Goal: Transaction & Acquisition: Purchase product/service

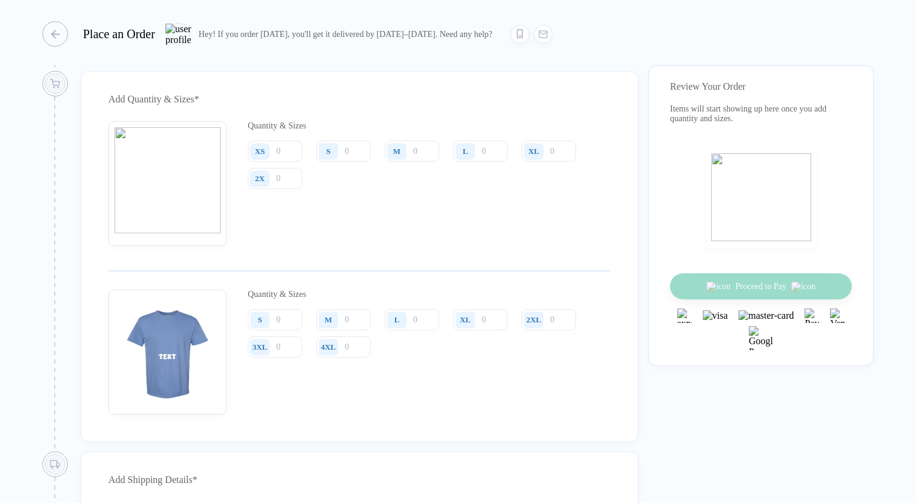
scroll to position [860, 0]
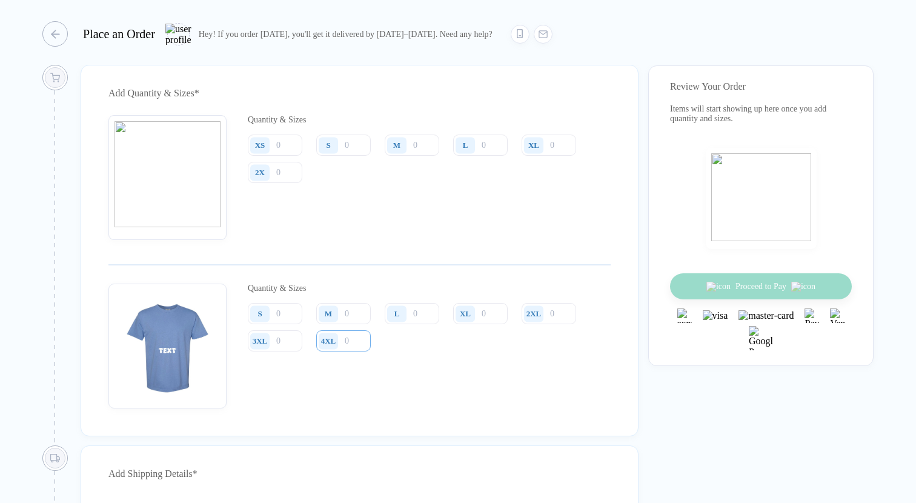
click at [353, 351] on input "number" at bounding box center [343, 340] width 55 height 21
click at [55, 35] on div "button" at bounding box center [48, 33] width 25 height 25
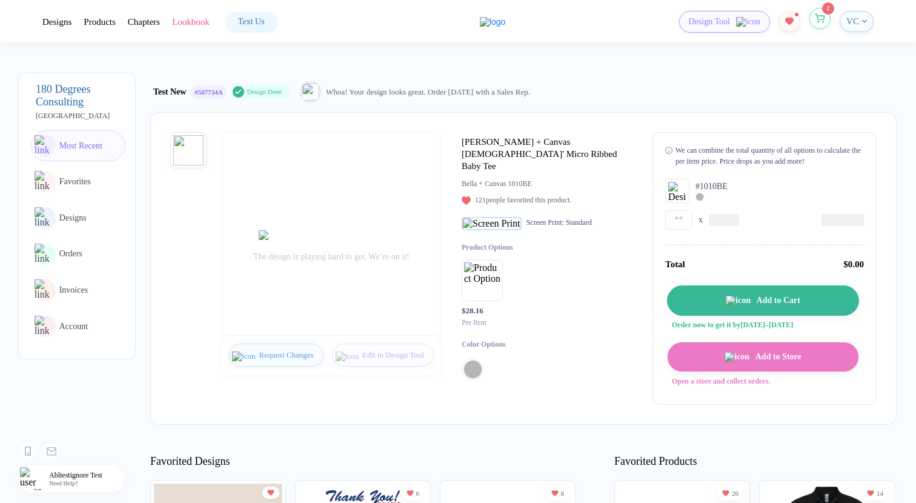
click at [817, 28] on span "2" at bounding box center [819, 19] width 21 height 22
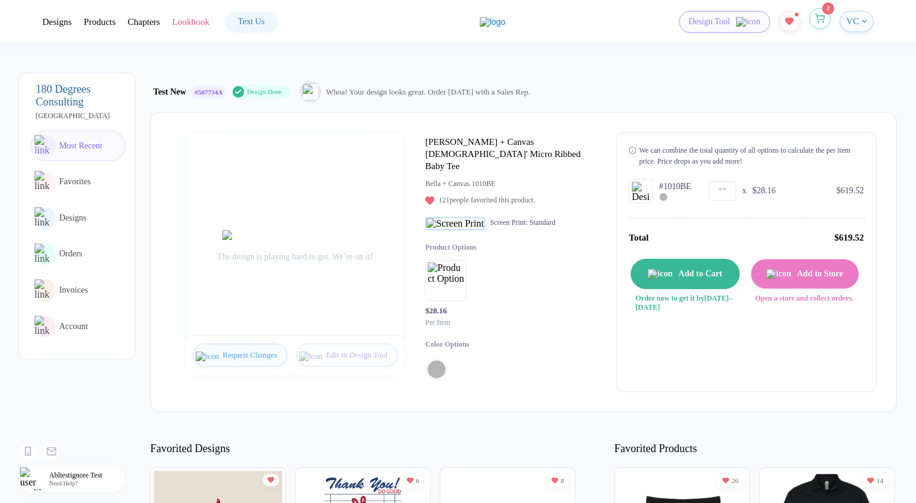
click at [819, 22] on icon "button" at bounding box center [820, 18] width 10 height 9
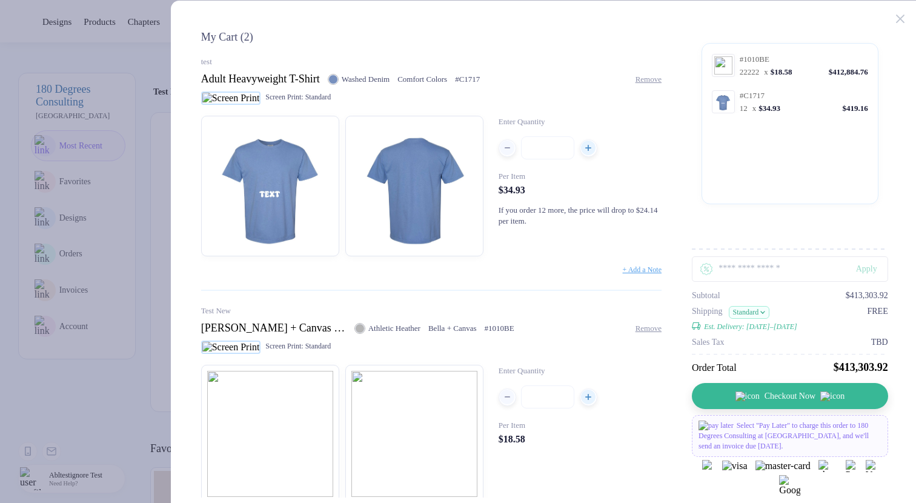
click at [658, 84] on div "Adult Heavyweight T-Shirt Washed Denim Comfort Colors # C1717 Remove" at bounding box center [431, 79] width 460 height 13
click at [655, 79] on span "Remove" at bounding box center [648, 75] width 26 height 9
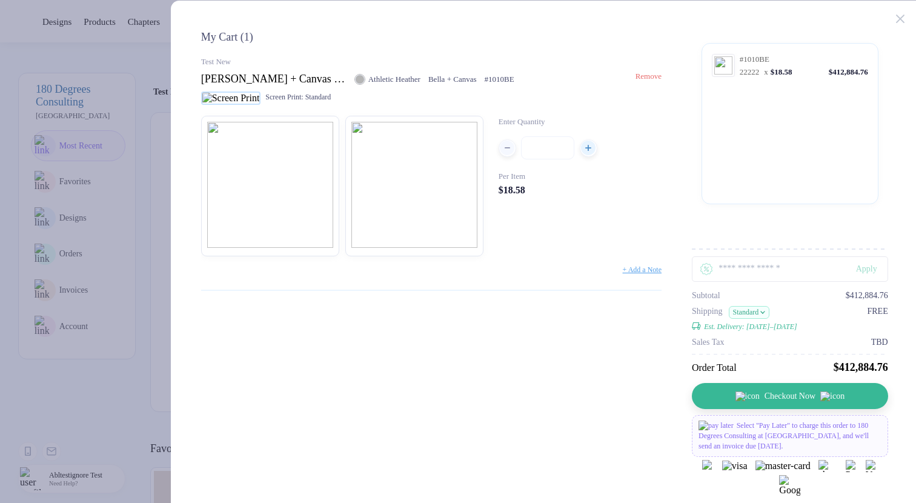
click at [649, 81] on span "Remove" at bounding box center [648, 75] width 26 height 9
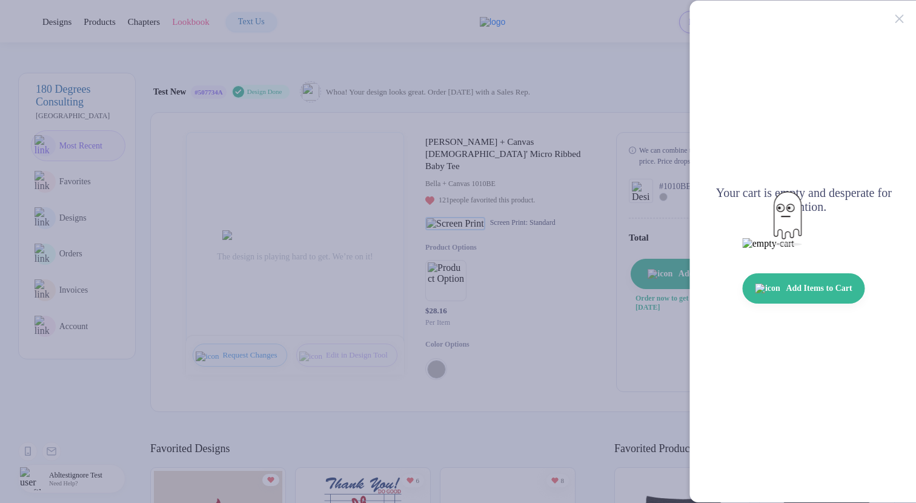
click at [149, 94] on button "button" at bounding box center [458, 251] width 916 height 503
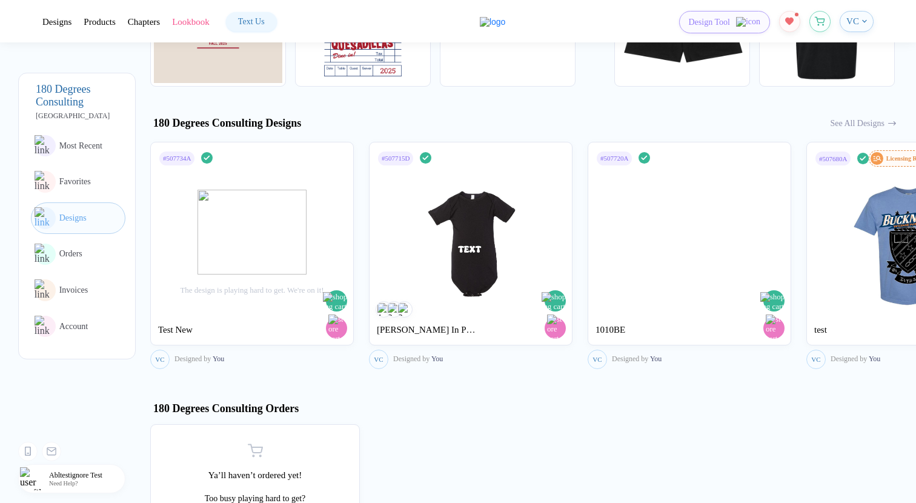
scroll to position [469, 0]
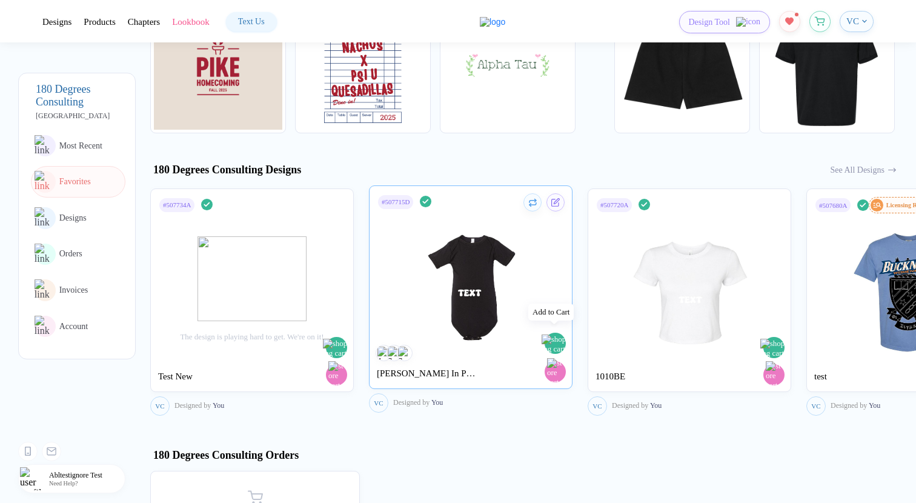
click at [559, 338] on img "button" at bounding box center [556, 343] width 29 height 19
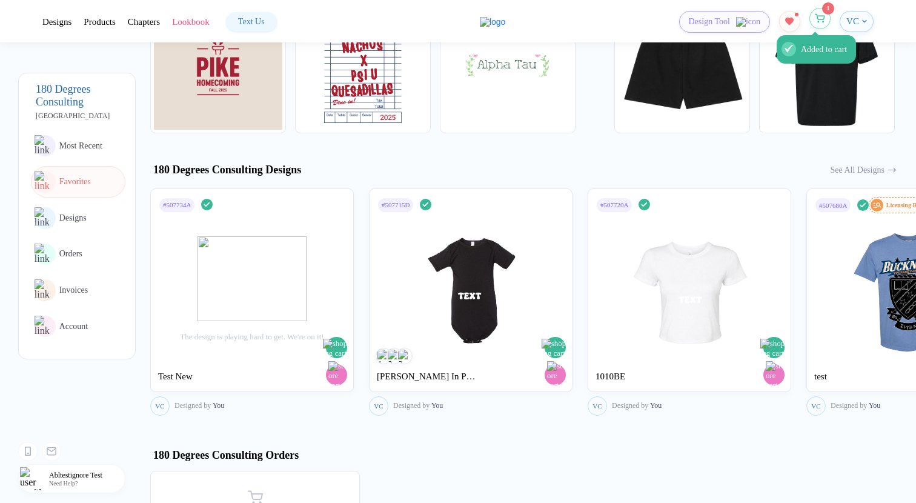
click at [817, 23] on button "Added to cart" at bounding box center [819, 18] width 21 height 21
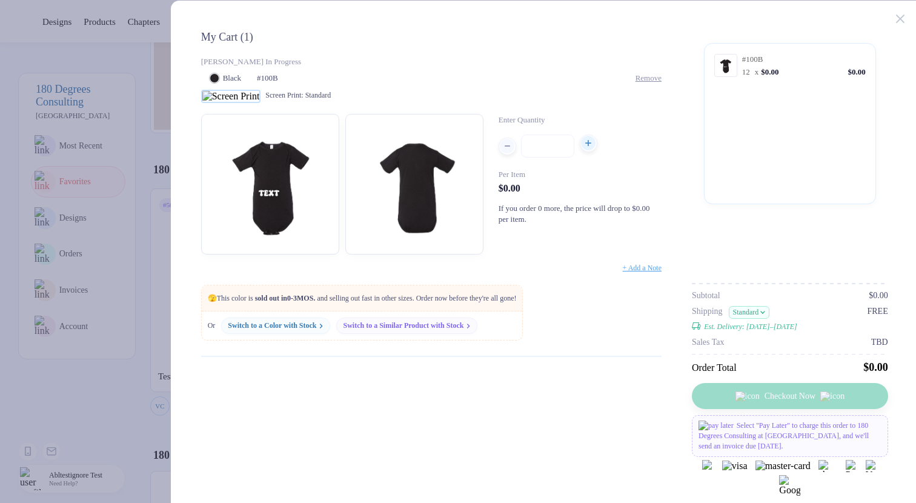
click at [589, 147] on div "button" at bounding box center [588, 143] width 15 height 15
type input "**"
click at [128, 81] on button "button" at bounding box center [458, 251] width 916 height 503
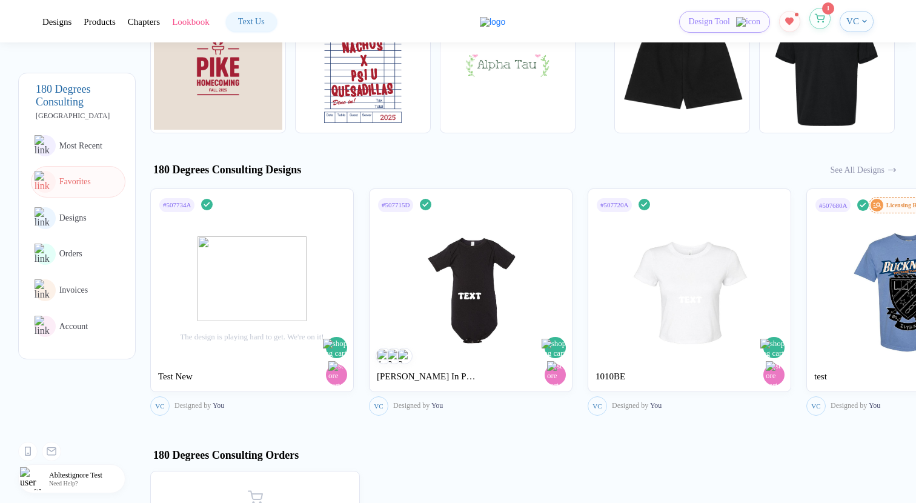
click at [818, 18] on icon "button" at bounding box center [820, 18] width 10 height 9
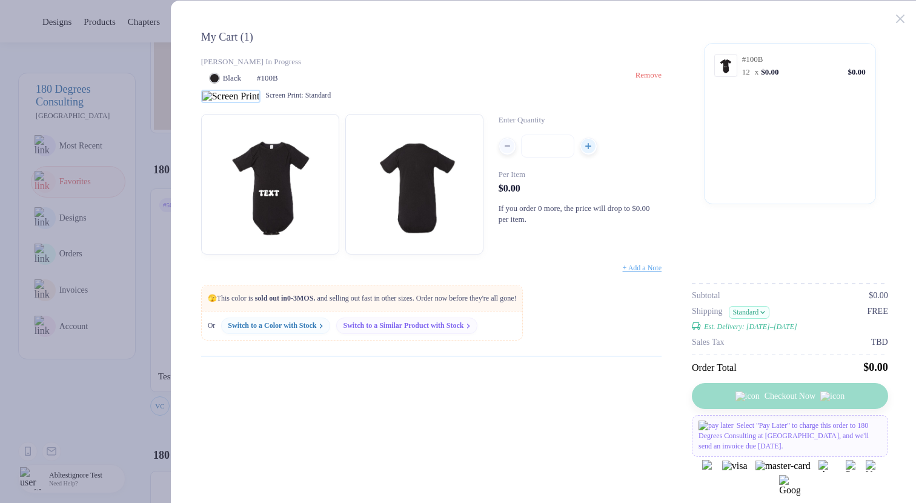
click at [660, 76] on span "Remove" at bounding box center [648, 74] width 26 height 9
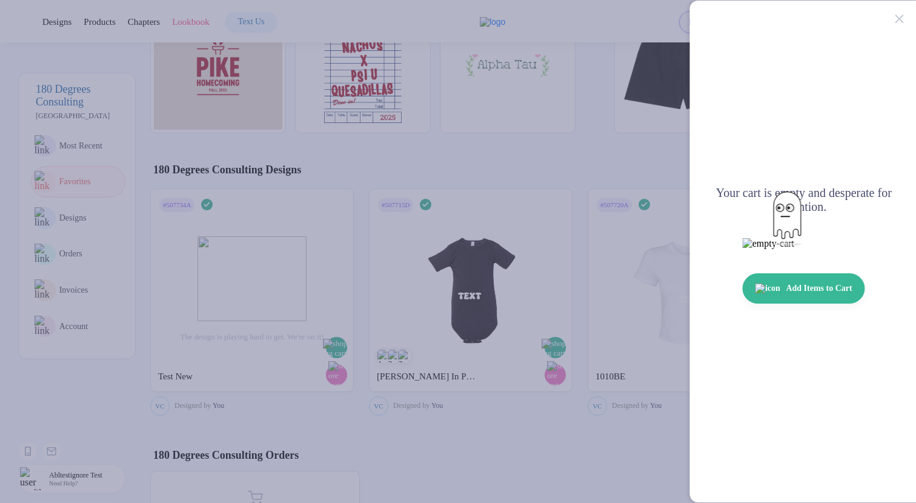
click at [317, 123] on button "button" at bounding box center [458, 251] width 916 height 503
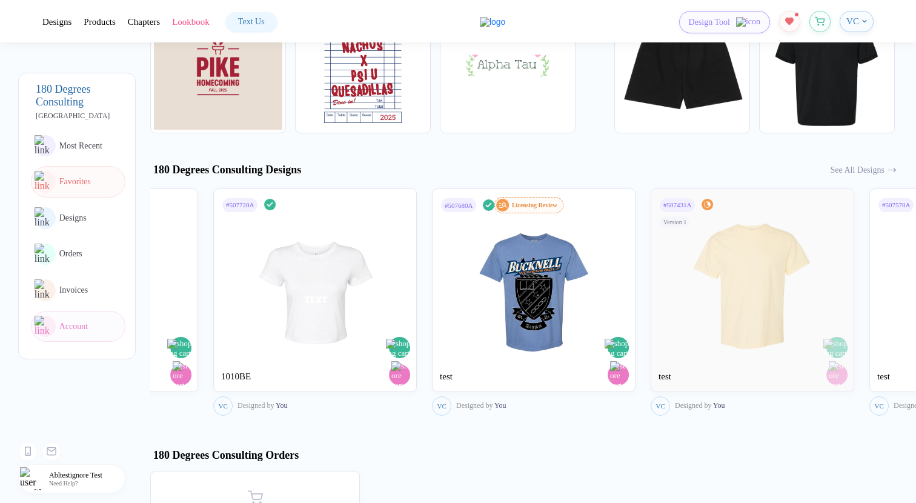
drag, startPoint x: 532, startPoint y: 308, endPoint x: 55, endPoint y: 308, distance: 476.7
click at [62, 308] on div "180 Degrees Consulting Adelphi University Most Recent Favorites Designs Orders …" at bounding box center [458, 251] width 916 height 503
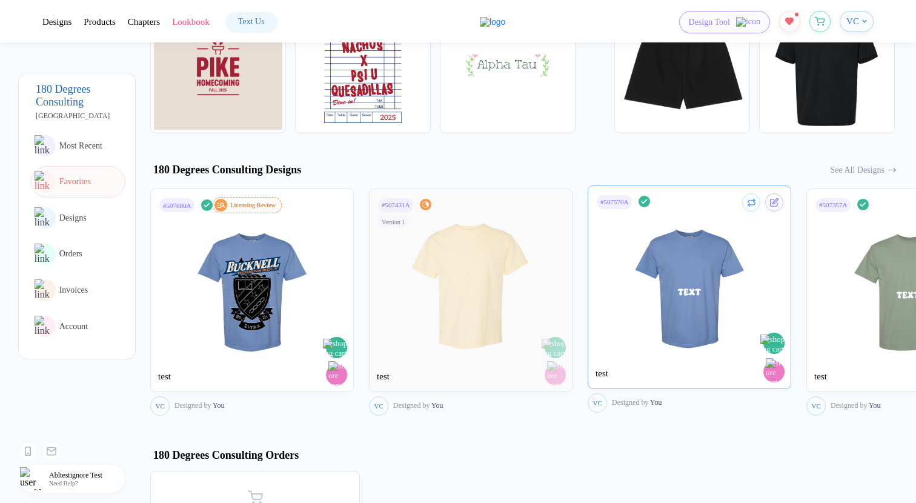
click at [777, 334] on img "button" at bounding box center [774, 343] width 29 height 19
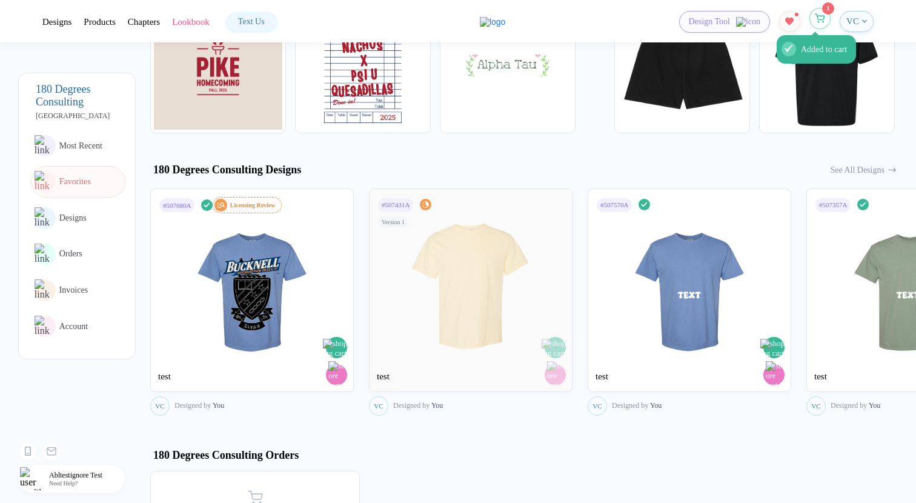
click at [820, 17] on icon "button" at bounding box center [820, 18] width 10 height 9
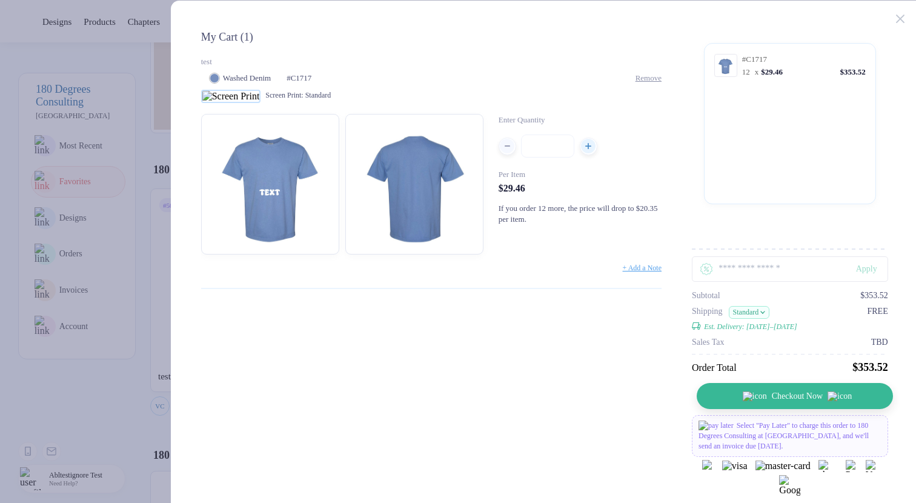
click at [803, 386] on button "Checkout Now" at bounding box center [795, 396] width 196 height 26
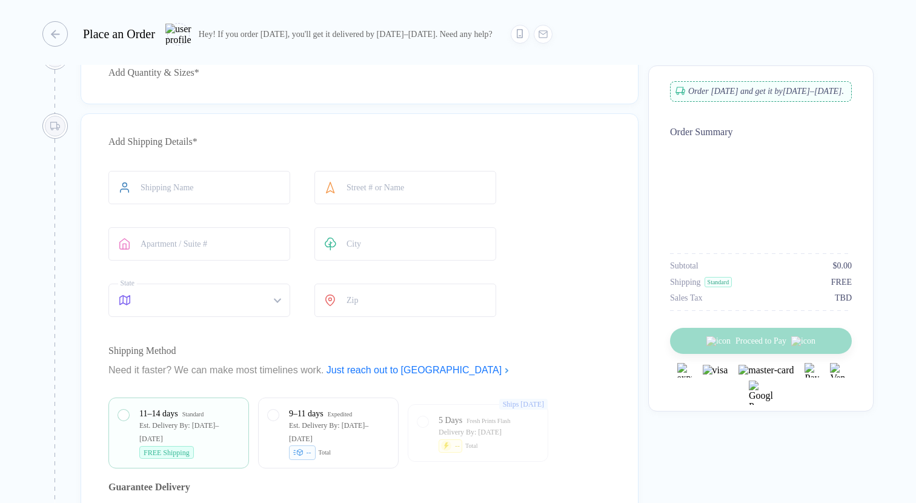
scroll to position [257, 0]
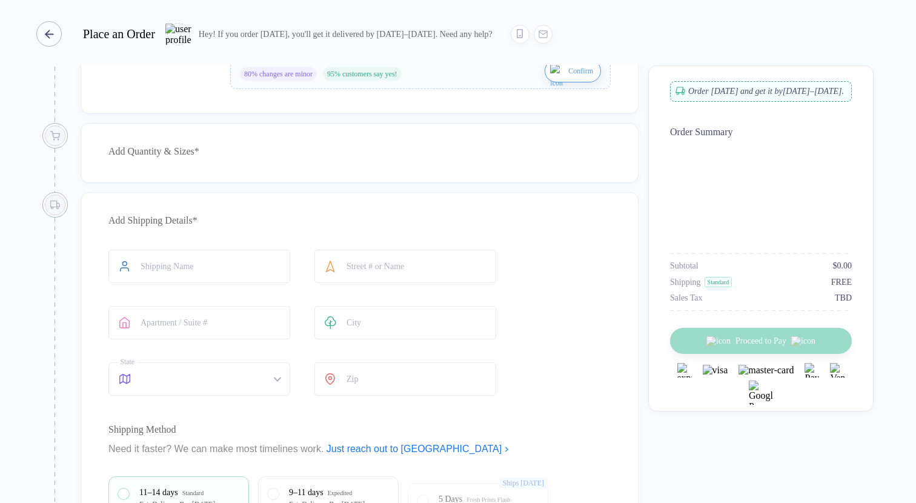
click at [58, 44] on button "button" at bounding box center [51, 33] width 25 height 25
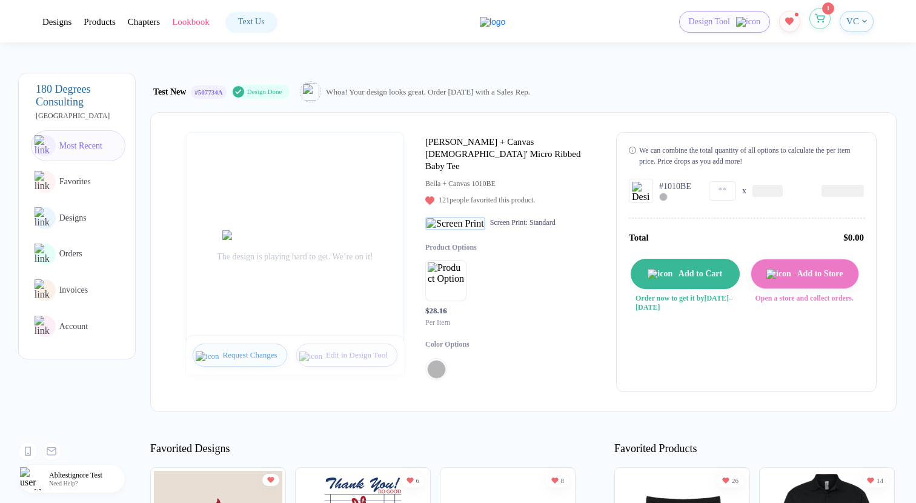
click at [831, 14] on sup "1" at bounding box center [828, 8] width 12 height 12
click at [819, 17] on icon "button" at bounding box center [820, 18] width 10 height 9
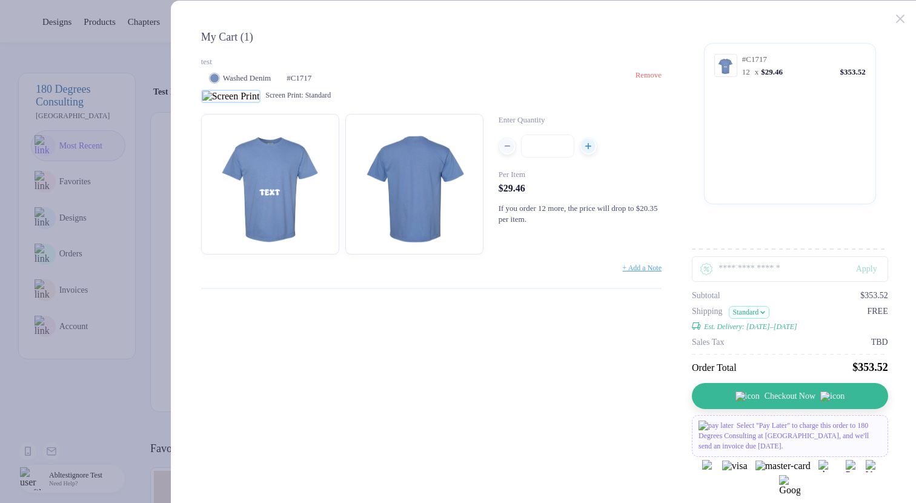
click at [662, 75] on span "Remove" at bounding box center [648, 74] width 26 height 9
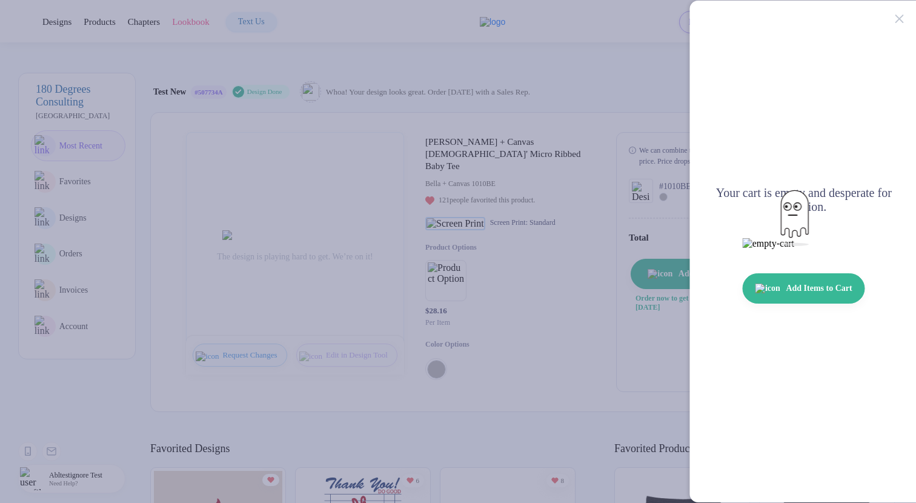
click at [143, 133] on button "button" at bounding box center [458, 251] width 916 height 503
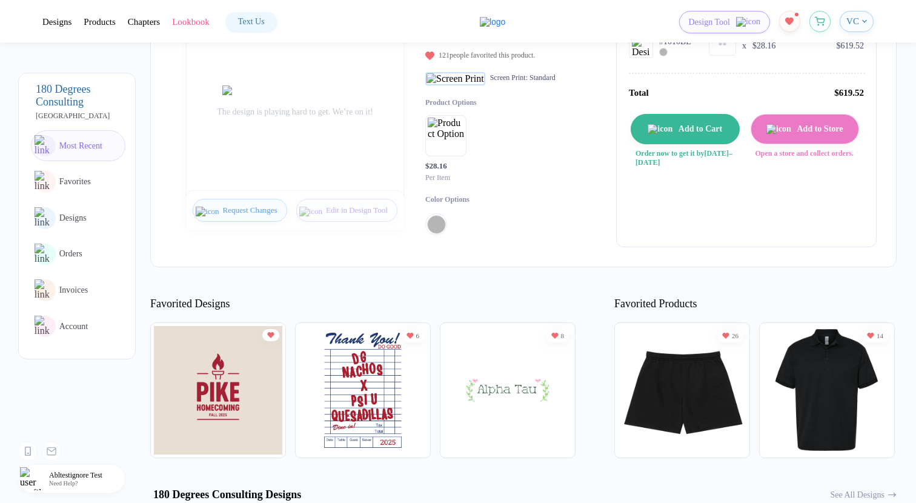
scroll to position [36, 0]
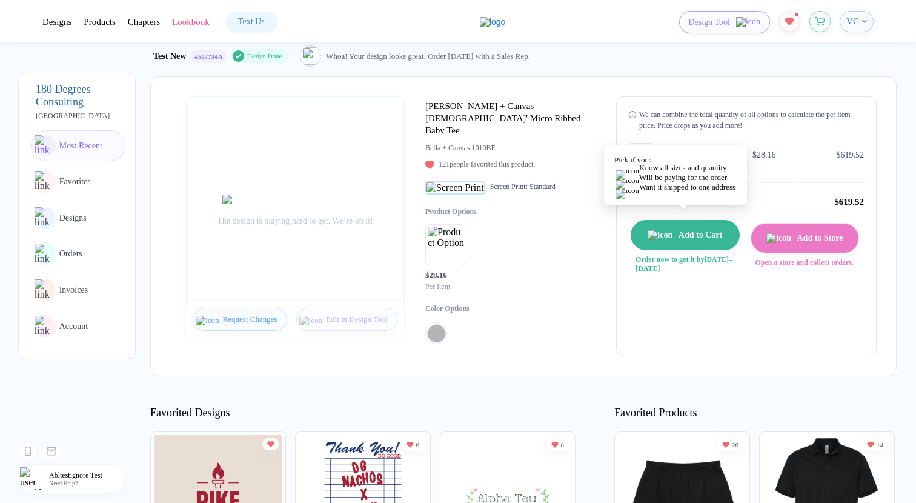
click at [705, 231] on span "Add to Cart" at bounding box center [697, 235] width 50 height 10
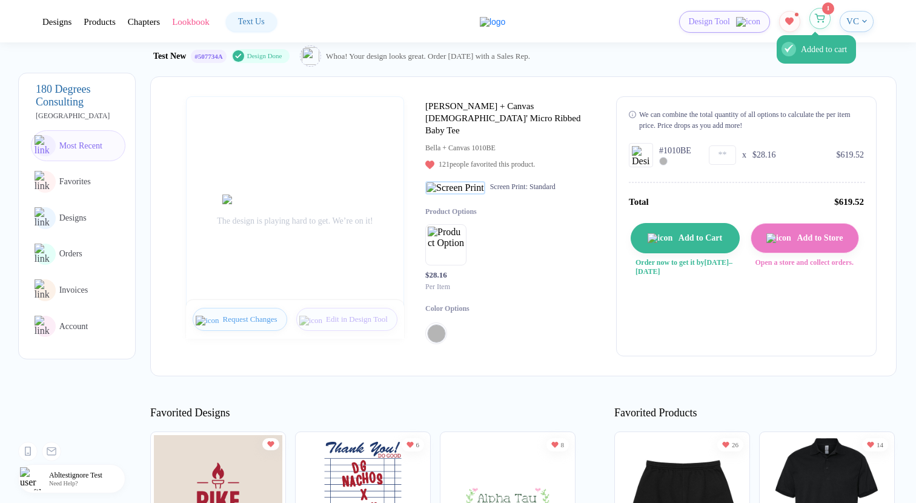
click at [820, 25] on button "Added to cart" at bounding box center [819, 18] width 21 height 21
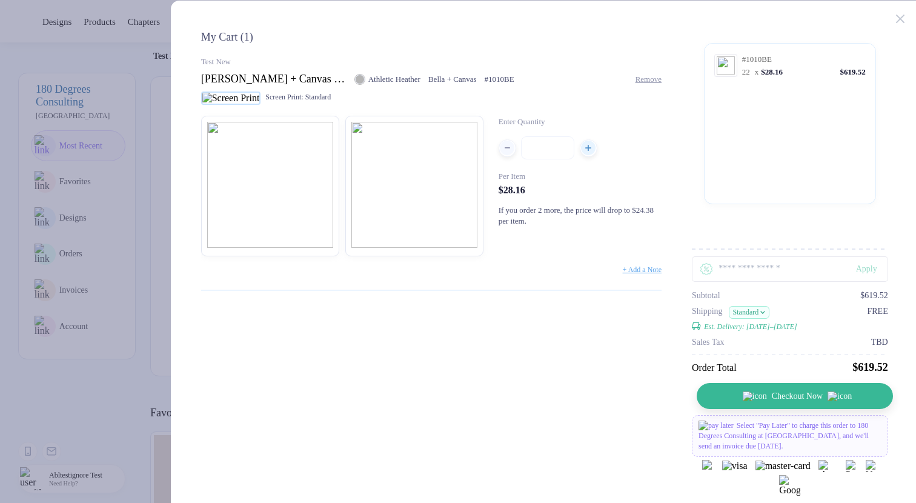
click at [783, 388] on button "Checkout Now" at bounding box center [795, 396] width 196 height 26
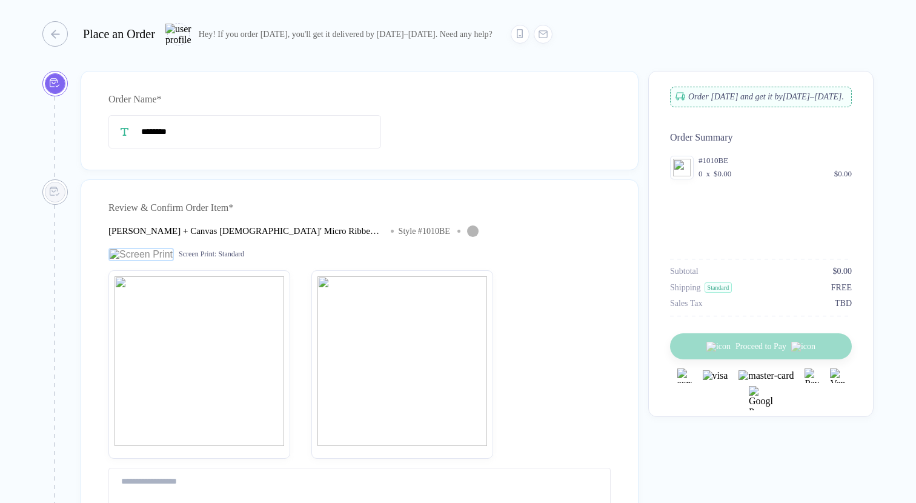
type input "********"
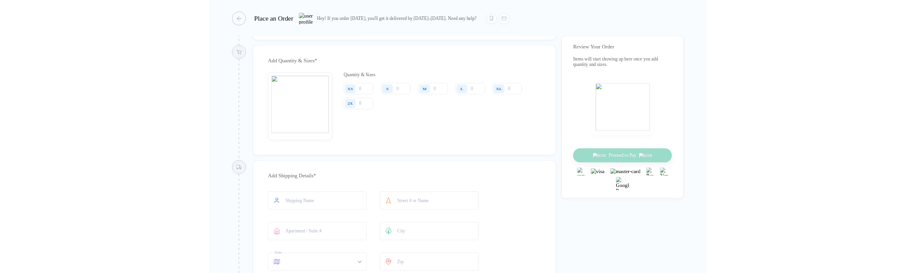
scroll to position [491, 0]
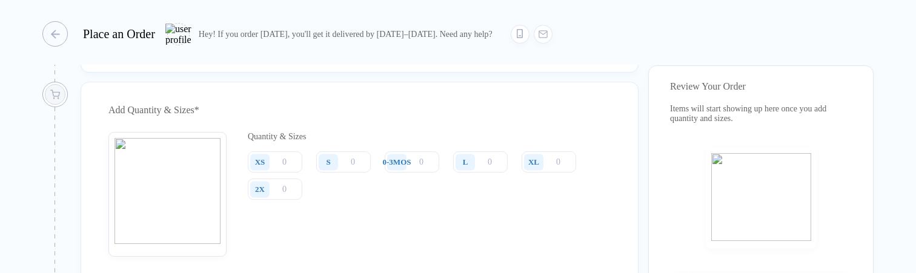
click at [466, 201] on div "XS S 0-3MOS L XL 2X" at bounding box center [429, 176] width 363 height 50
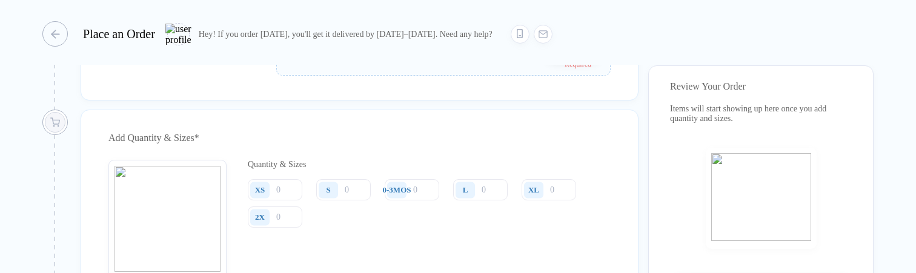
scroll to position [474, 0]
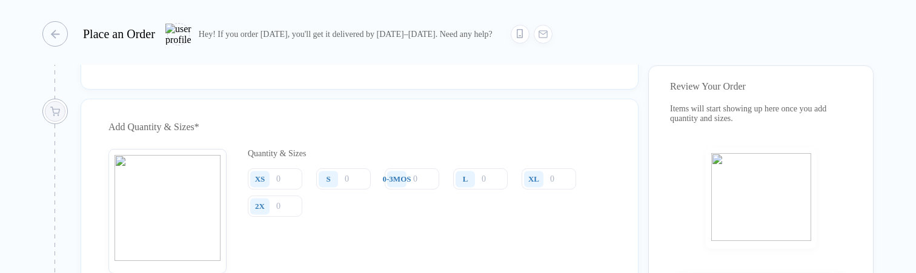
click at [449, 218] on div "XS S 0-3MOS L XL 2X" at bounding box center [429, 193] width 363 height 50
click at [398, 184] on div "0-3MOS" at bounding box center [397, 179] width 28 height 10
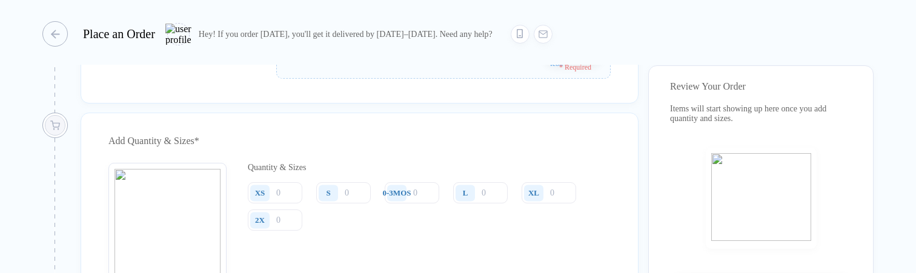
click at [401, 198] on div "0-3MOS" at bounding box center [397, 193] width 28 height 10
click at [402, 198] on div "0-3MOS" at bounding box center [397, 193] width 28 height 10
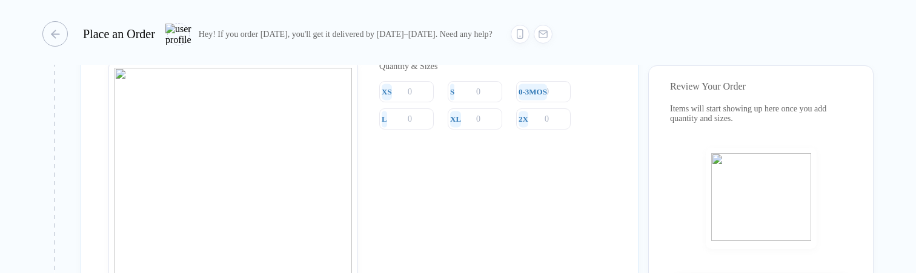
scroll to position [549, 0]
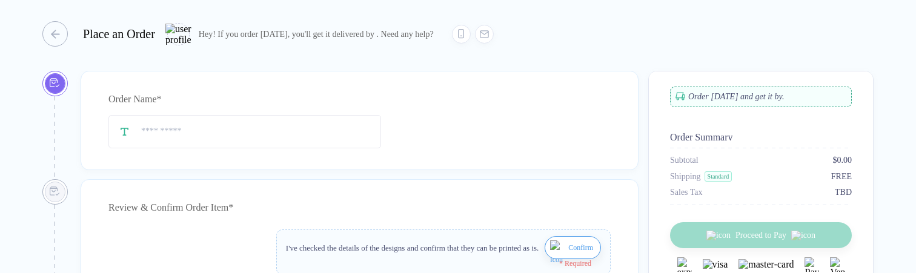
type input "********"
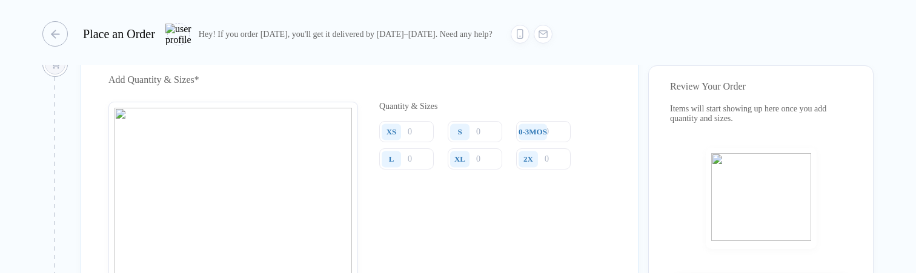
scroll to position [534, 0]
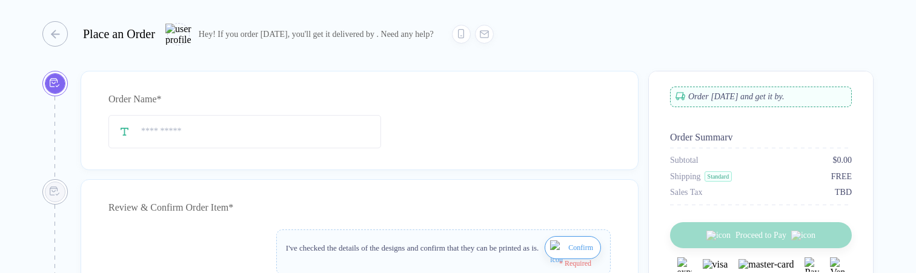
type input "********"
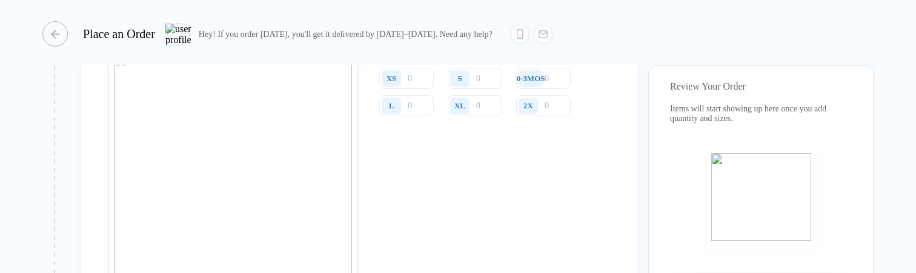
scroll to position [502, 0]
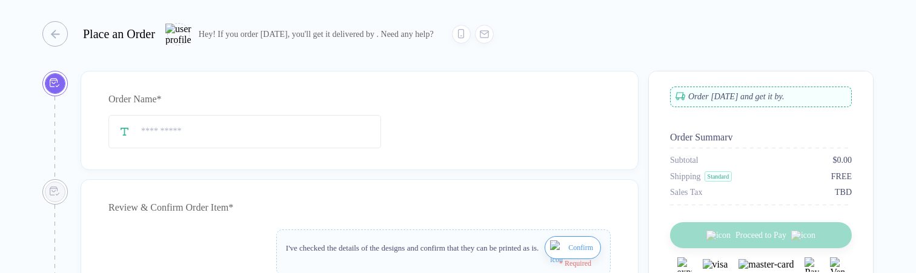
type input "********"
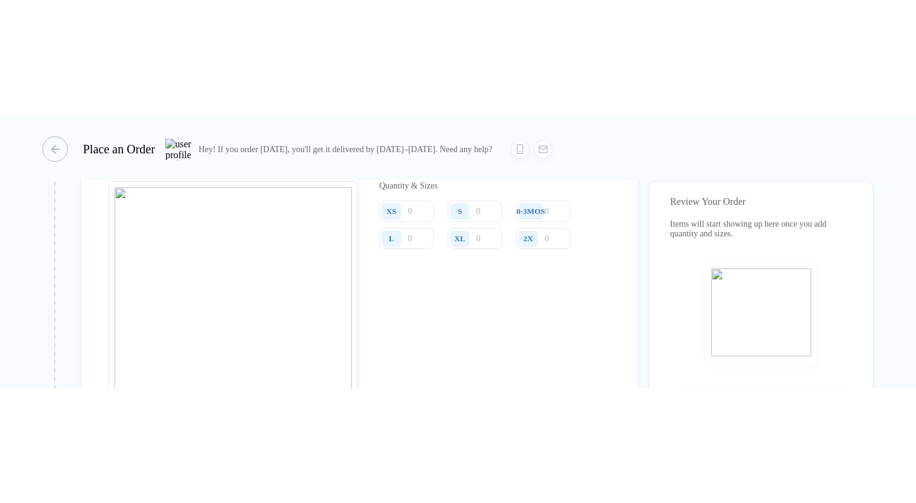
scroll to position [565, 0]
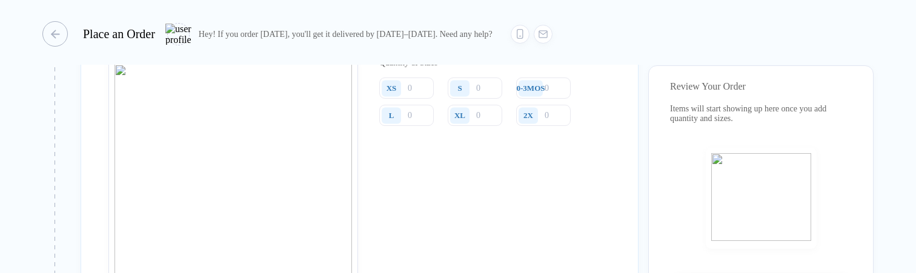
click at [554, 202] on div "Quantity & Sizes XS S 0-3MOS L XL 2X" at bounding box center [494, 186] width 231 height 256
click at [583, 197] on div "Quantity & Sizes XS S 0-3MOS L XL 2X" at bounding box center [494, 186] width 231 height 256
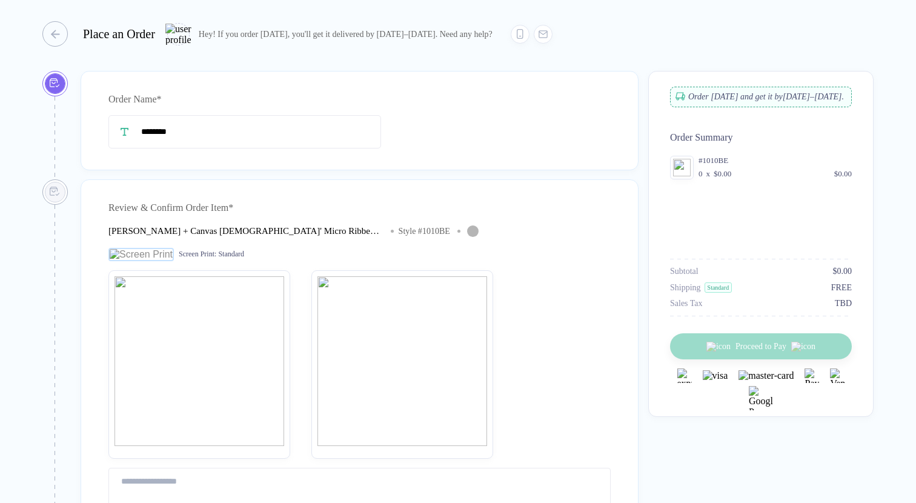
type input "********"
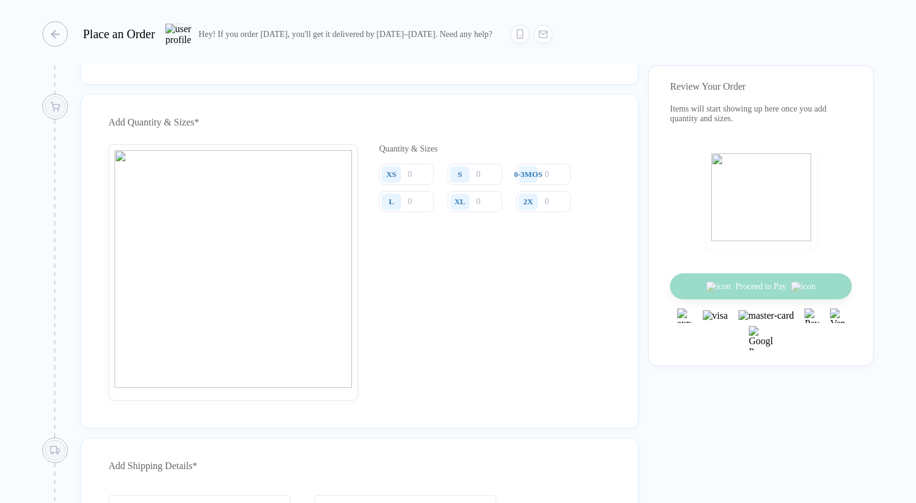
scroll to position [489, 0]
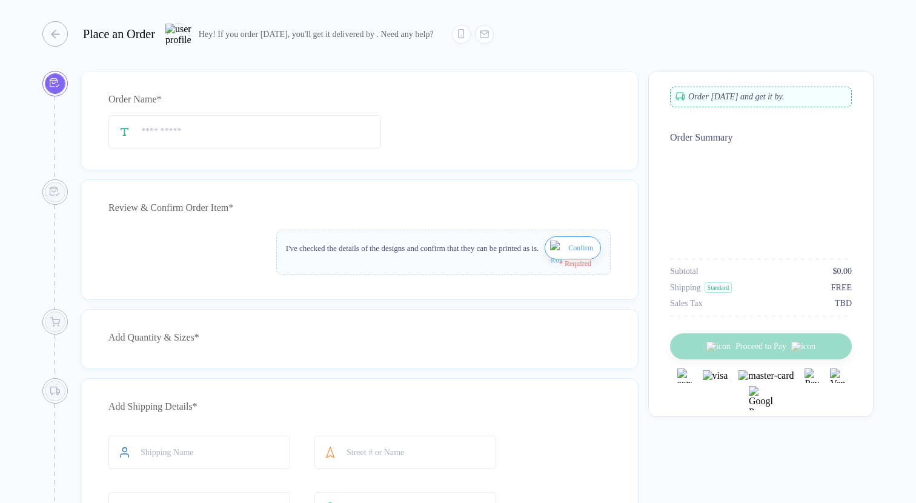
type input "********"
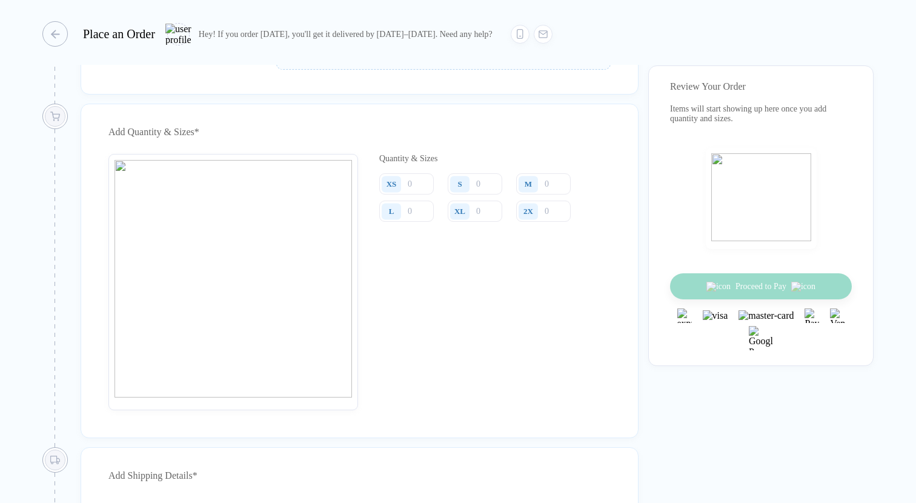
scroll to position [440, 0]
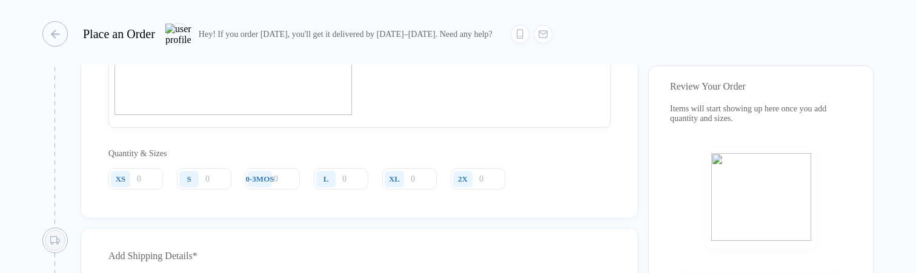
scroll to position [745, 0]
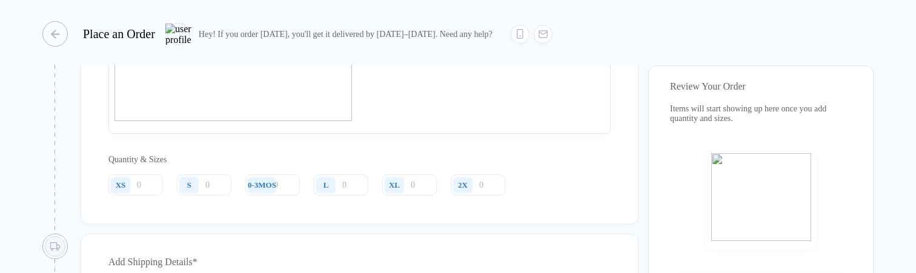
click at [611, 222] on div "Add Quantity & Sizes * Quantity & Sizes XS S 0-3MOS L XL 2X" at bounding box center [360, 25] width 558 height 397
click at [915, 135] on html "Place an Order Hey! If you order [DATE], you'll get it delivered by [DATE]–[DAT…" at bounding box center [458, 136] width 916 height 273
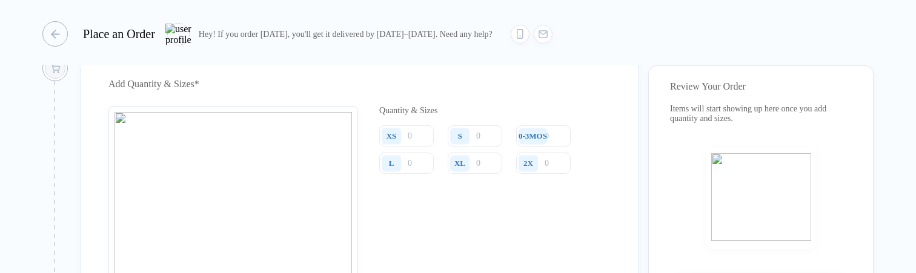
scroll to position [507, 0]
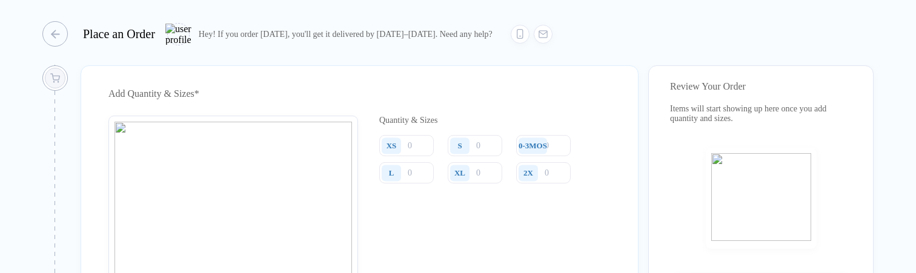
click at [553, 153] on div "0-3MOS" at bounding box center [534, 145] width 37 height 21
click at [546, 151] on div "0-3MOS" at bounding box center [533, 146] width 28 height 10
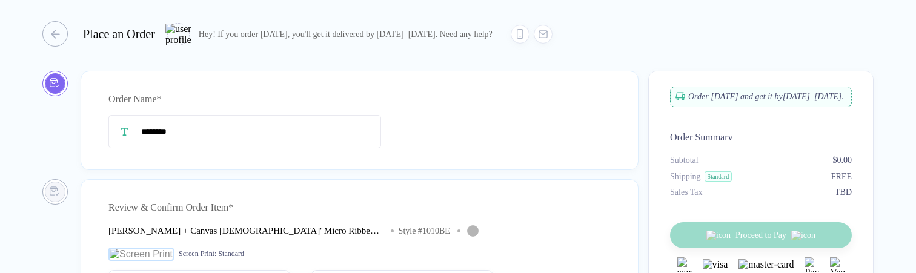
type input "********"
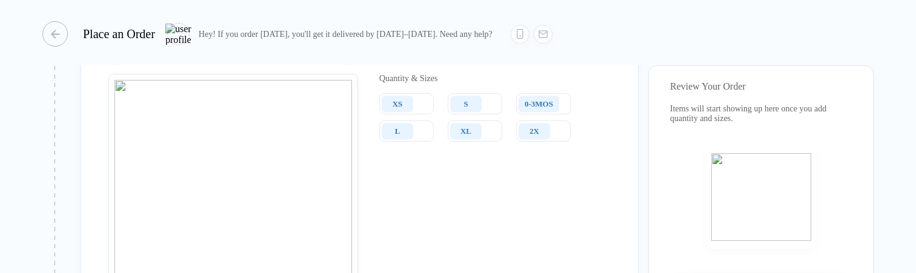
scroll to position [544, 0]
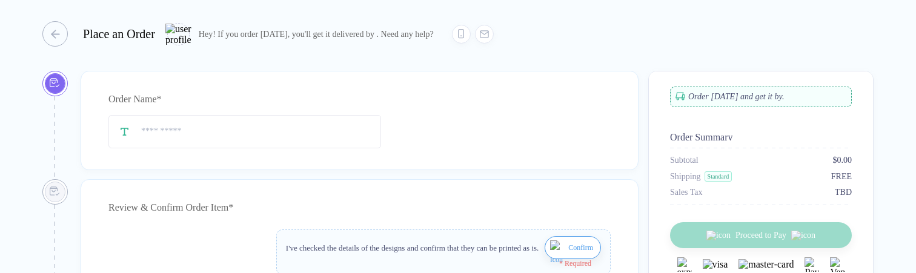
type input "********"
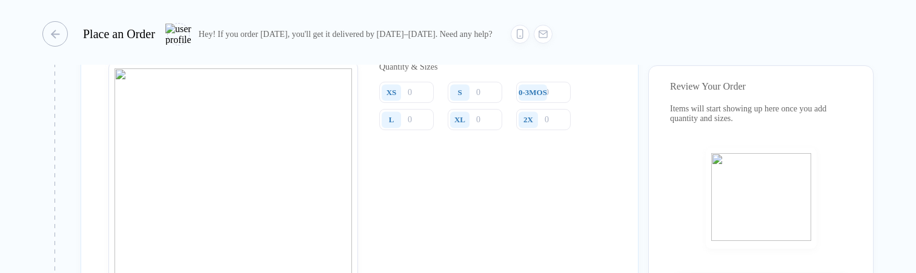
scroll to position [511, 0]
